Goal: Find specific page/section: Find specific page/section

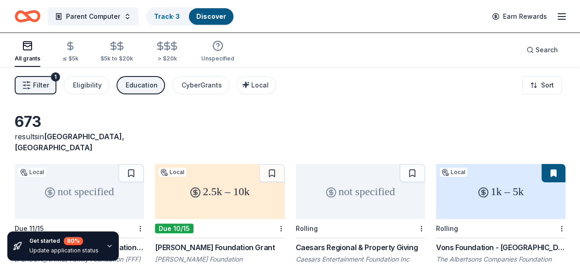
click at [39, 20] on icon "Home" at bounding box center [32, 15] width 14 height 9
click at [38, 14] on icon "Home" at bounding box center [28, 16] width 26 height 22
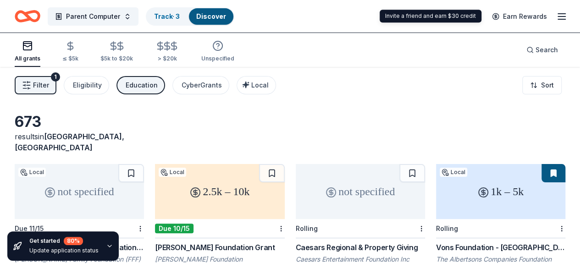
click at [554, 22] on div "Earn Rewards" at bounding box center [526, 16] width 81 height 22
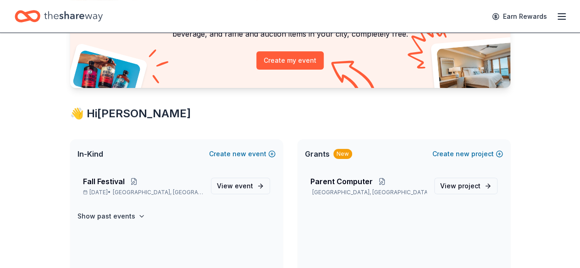
scroll to position [143, 0]
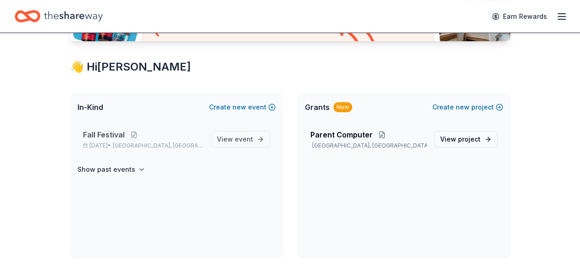
click at [109, 129] on span "Fall Festival" at bounding box center [104, 134] width 42 height 11
click at [100, 133] on span "Fall Festival" at bounding box center [104, 134] width 42 height 11
click at [115, 133] on span "Fall Festival" at bounding box center [104, 134] width 42 height 11
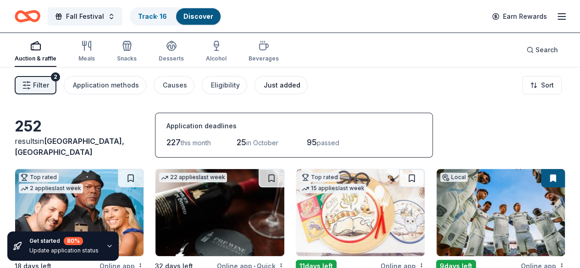
click at [284, 80] on div "Just added" at bounding box center [282, 85] width 37 height 11
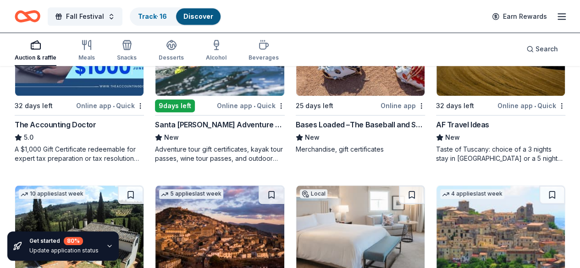
scroll to position [337, 0]
